Goal: Find specific page/section: Find specific page/section

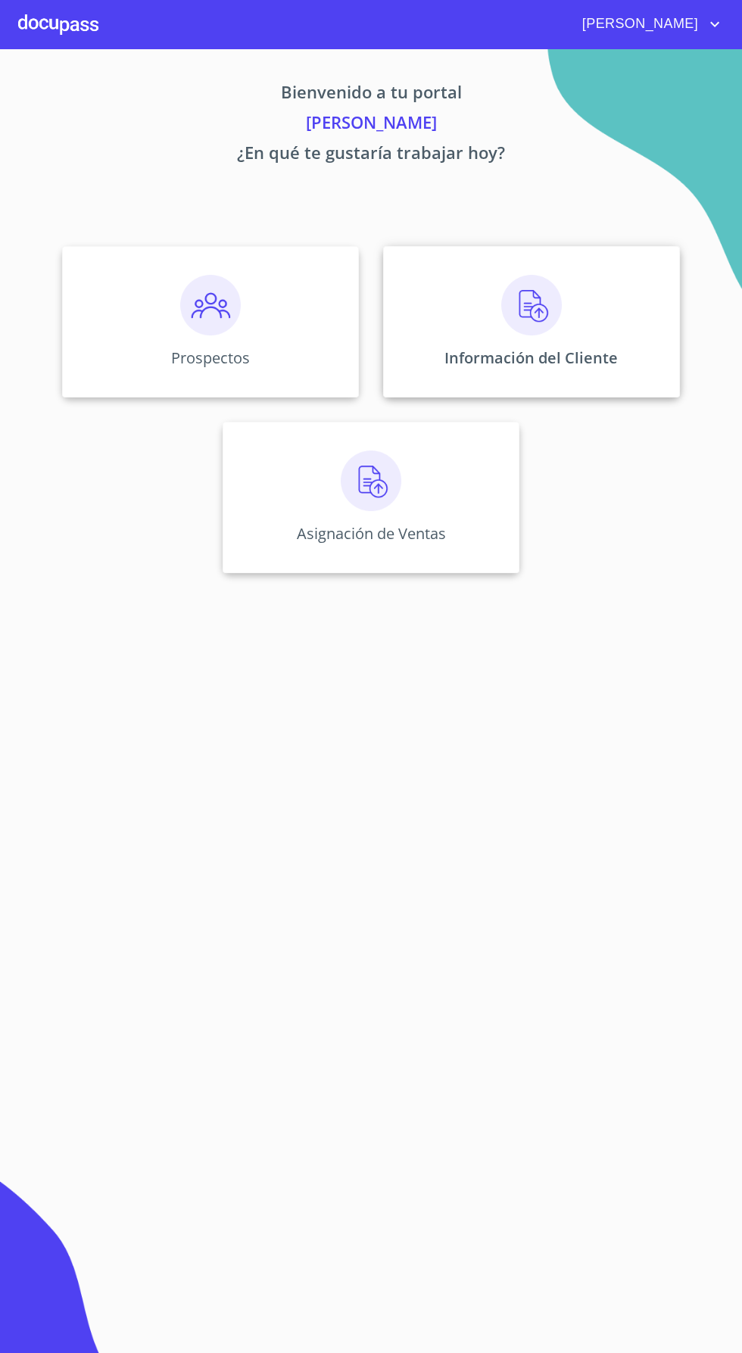
click at [529, 356] on p "Información del Cliente" at bounding box center [530, 357] width 173 height 20
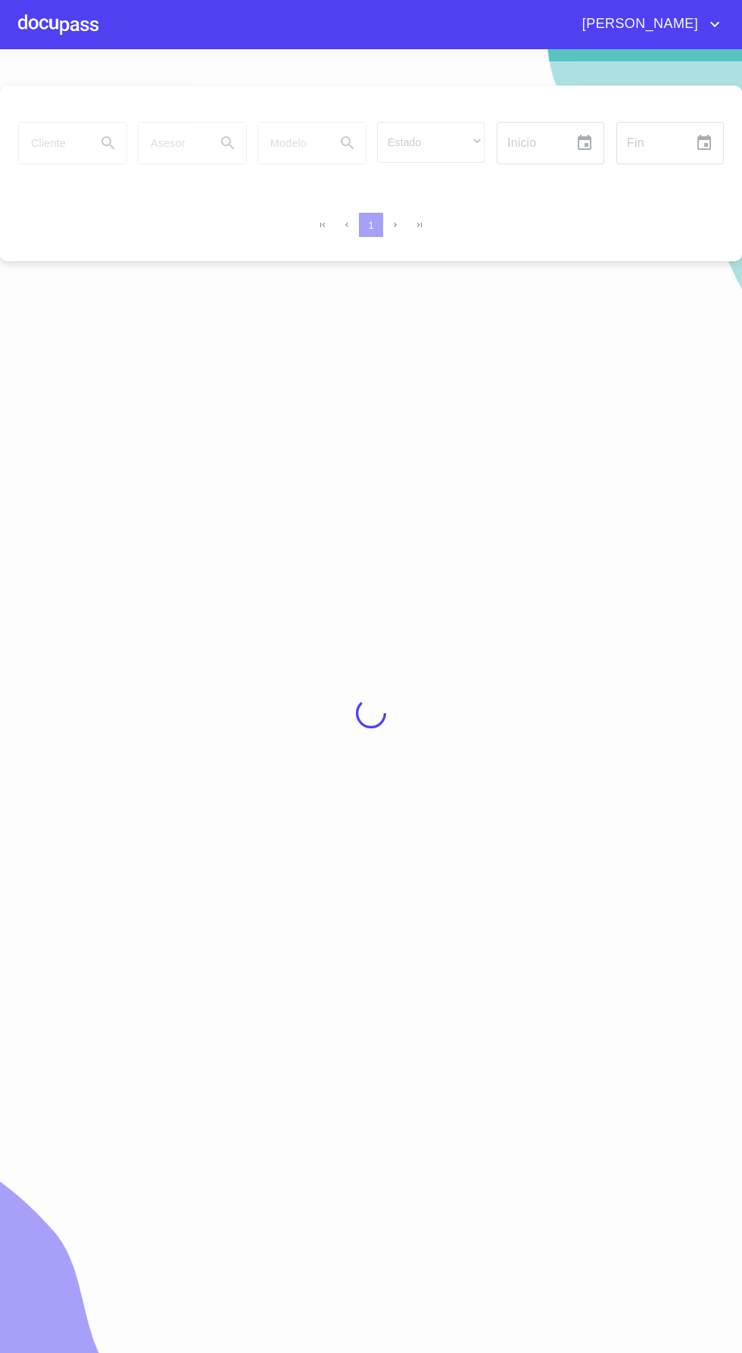
click at [70, 135] on div at bounding box center [371, 712] width 742 height 1303
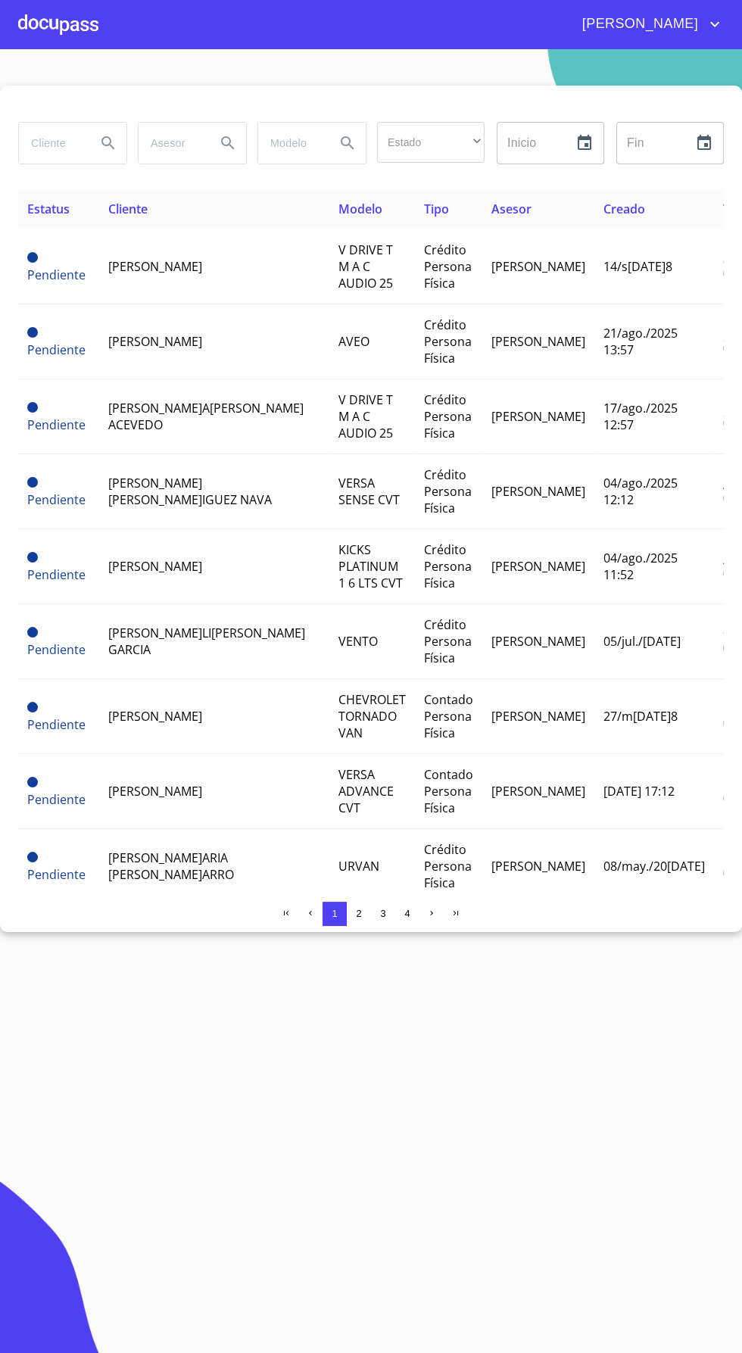
click at [58, 140] on input "search" at bounding box center [51, 143] width 65 height 41
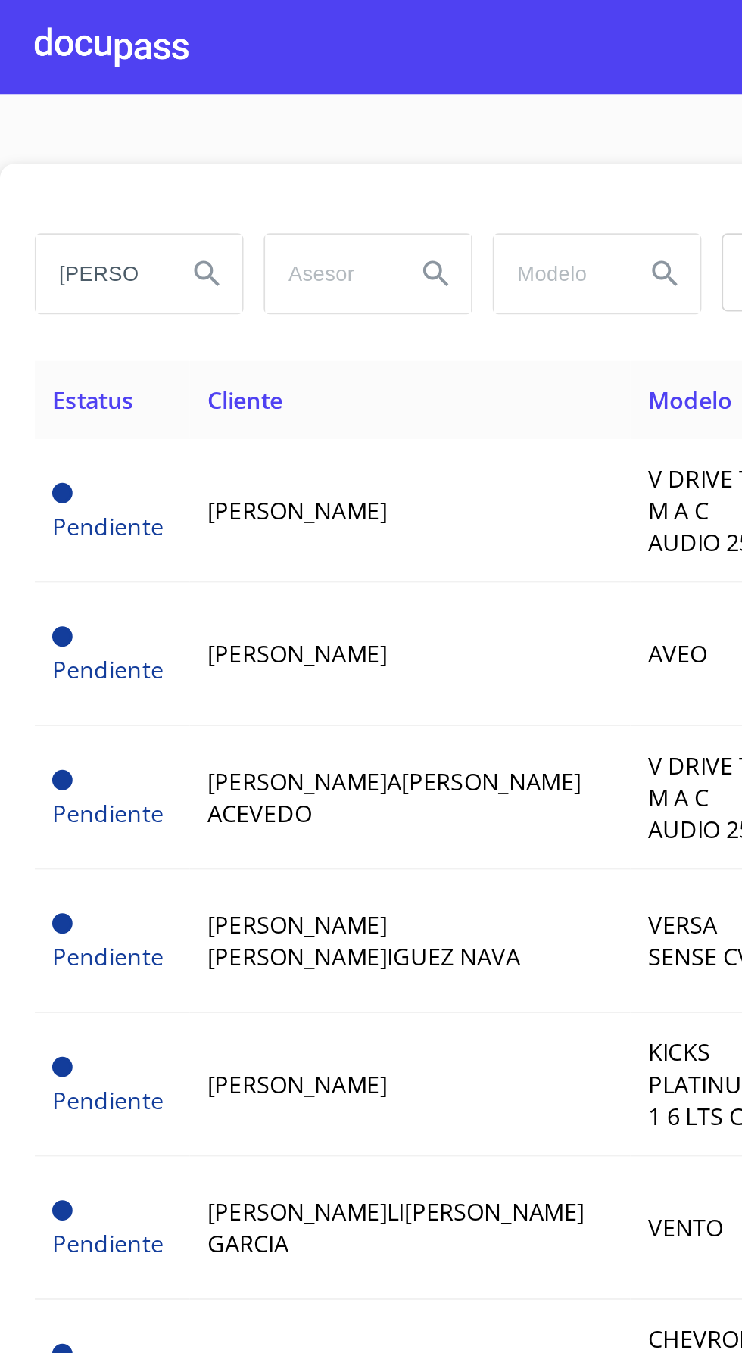
scroll to position [0, 5]
type input "[PERSON_NAME]"
click at [101, 151] on icon "Search" at bounding box center [108, 143] width 18 height 18
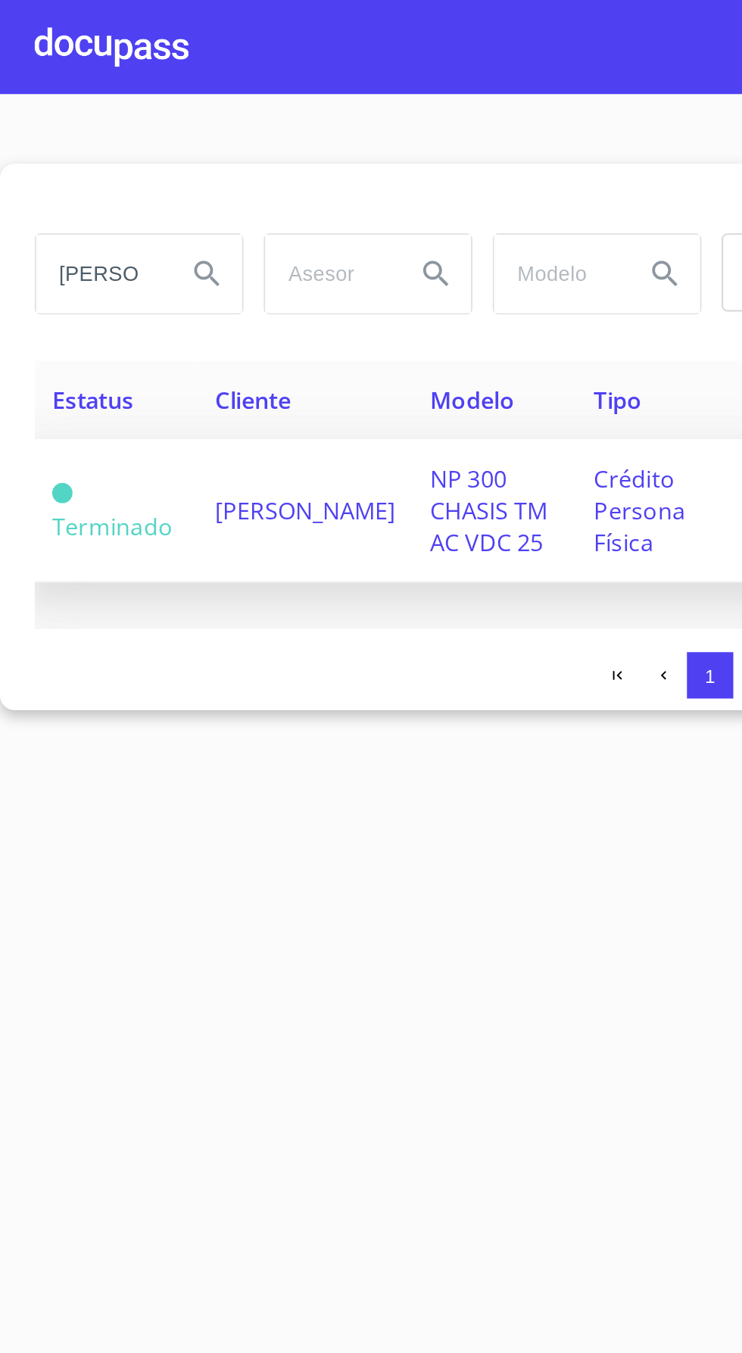
click at [114, 275] on span "[PERSON_NAME]" at bounding box center [160, 266] width 94 height 17
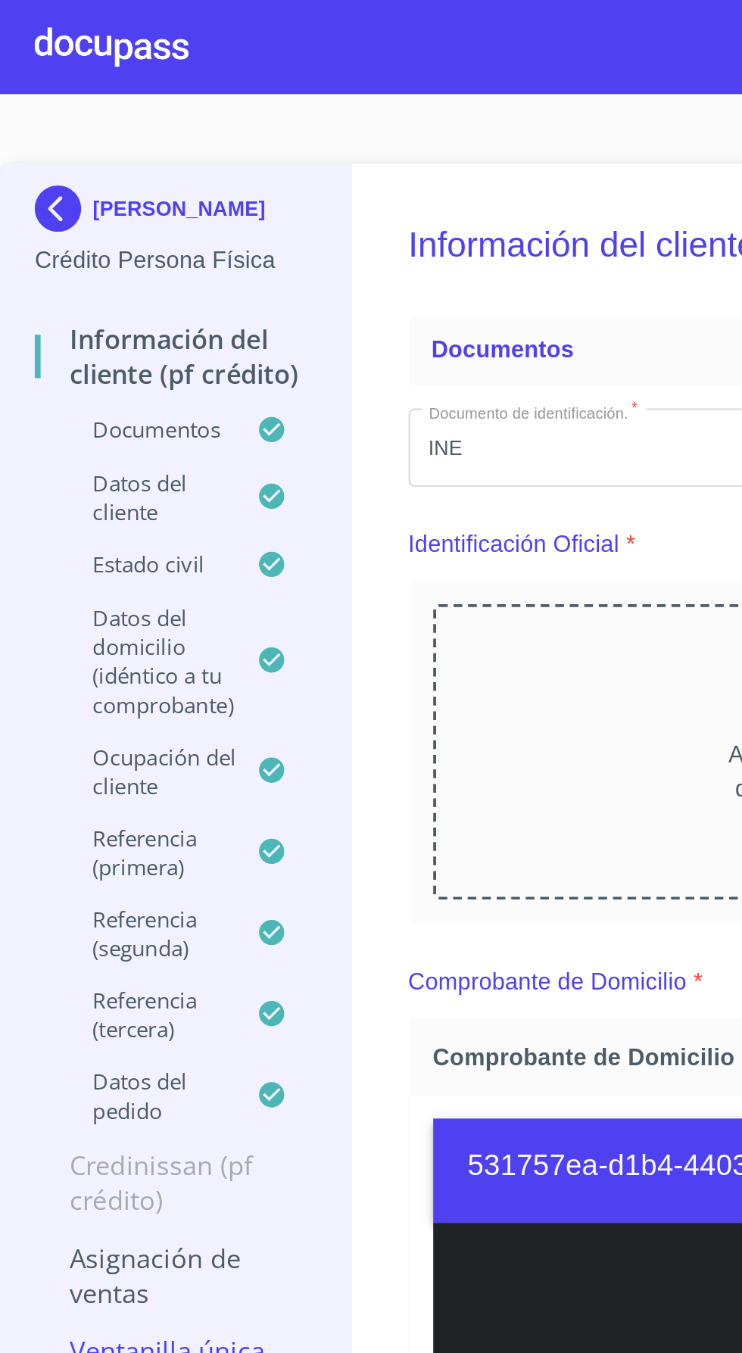
click at [69, 224] on p "Documentos" at bounding box center [76, 223] width 116 height 15
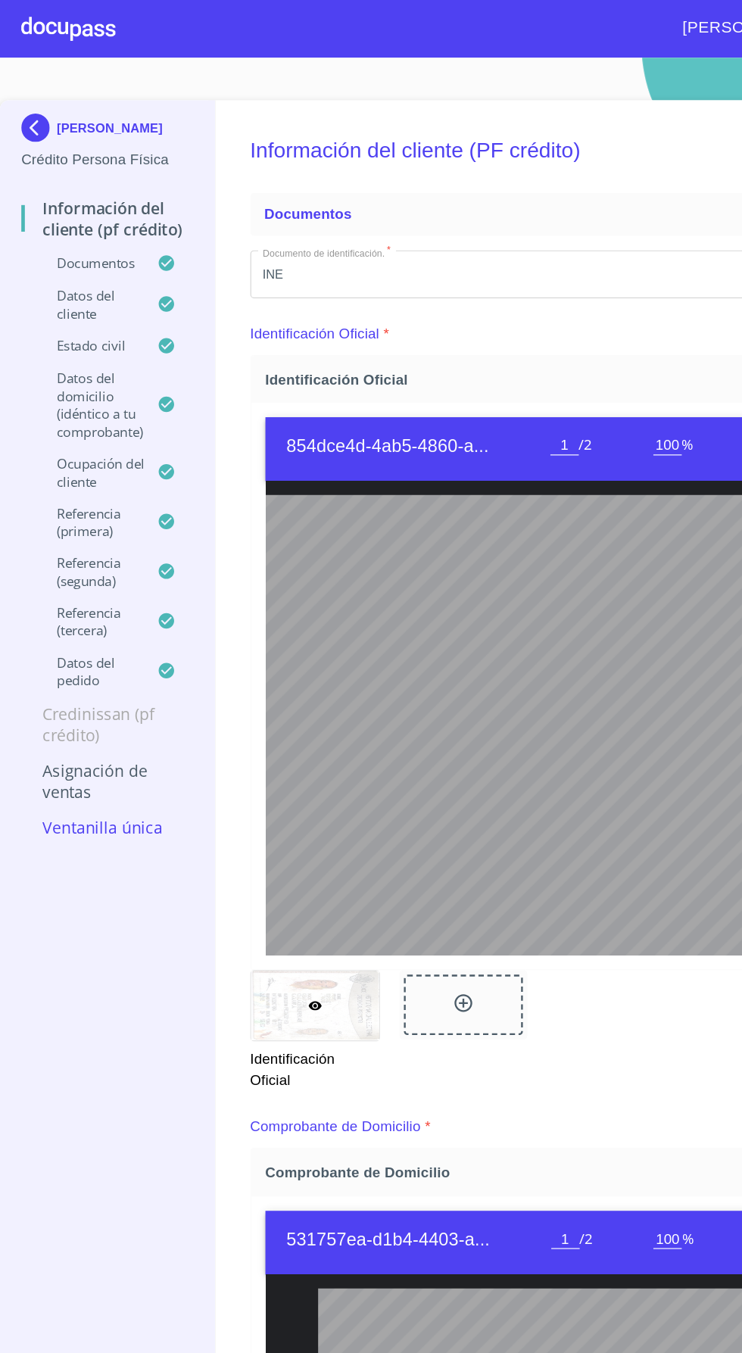
scroll to position [0, 163]
